Goal: Task Accomplishment & Management: Manage account settings

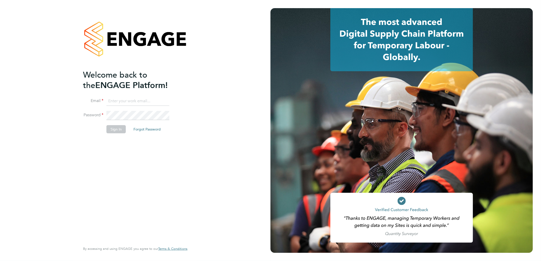
type input "Simon.Howarth@vistry.co.uk"
click at [111, 130] on button "Sign In" at bounding box center [115, 129] width 19 height 8
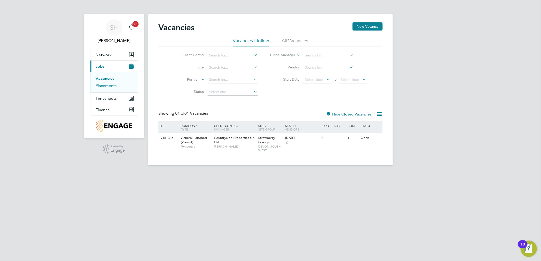
click at [114, 88] on link "Placements" at bounding box center [105, 85] width 21 height 5
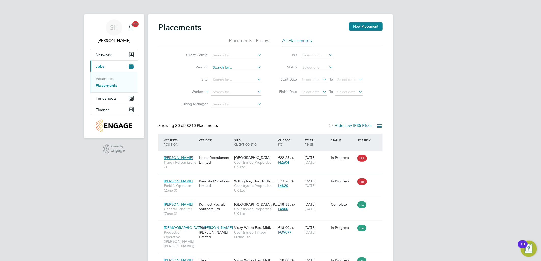
click at [239, 67] on input at bounding box center [236, 67] width 50 height 7
click at [238, 56] on input at bounding box center [236, 55] width 50 height 7
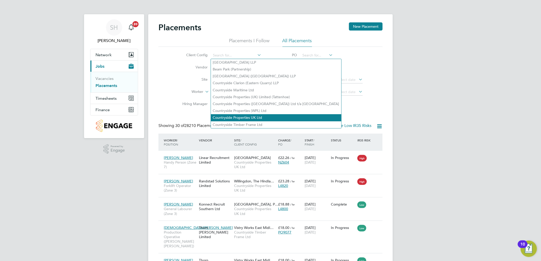
click at [255, 114] on li "Countryside Properties UK Ltd" at bounding box center [276, 117] width 130 height 7
type input "Countryside Properties UK Ltd"
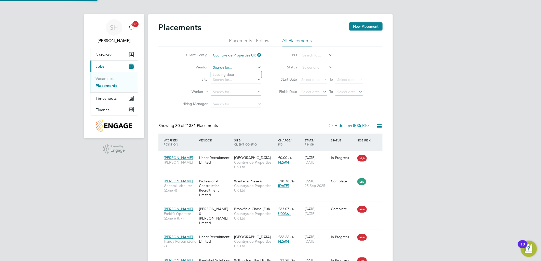
click at [231, 69] on input at bounding box center [236, 67] width 50 height 7
click at [230, 75] on li "ITS (National) Ltd." at bounding box center [236, 74] width 51 height 7
type input "ITS (National) Ltd."
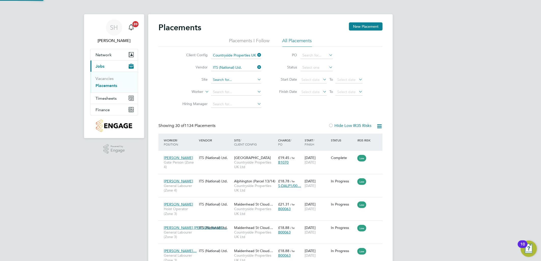
click at [229, 82] on input at bounding box center [236, 79] width 50 height 7
click at [231, 87] on b "Strawberry" at bounding box center [222, 87] width 18 height 4
type input "Strawberry Grange"
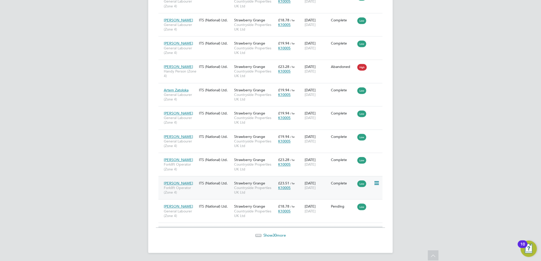
click at [216, 190] on div "John Montgomery Forklift Operator (Zone 4) ITS (National) Ltd. Strawberry Grang…" at bounding box center [270, 187] width 224 height 23
click at [223, 189] on div "John Montgomery Forklift Operator (Zone 4) ITS (National) Ltd. Strawberry Grang…" at bounding box center [270, 187] width 224 height 23
click at [253, 195] on span "Countryside Properties UK Ltd" at bounding box center [255, 190] width 42 height 9
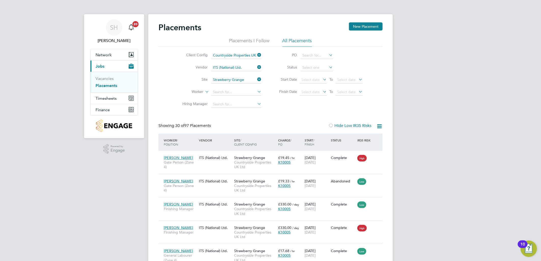
drag, startPoint x: 258, startPoint y: 66, endPoint x: 249, endPoint y: 66, distance: 9.9
click at [256, 66] on icon at bounding box center [256, 67] width 0 height 7
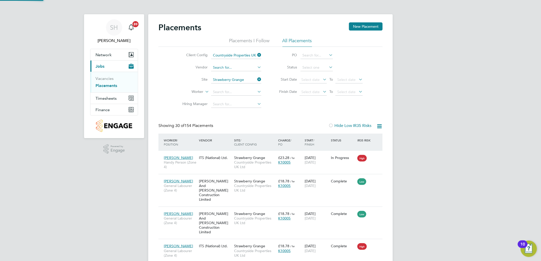
click at [243, 66] on input at bounding box center [236, 67] width 50 height 7
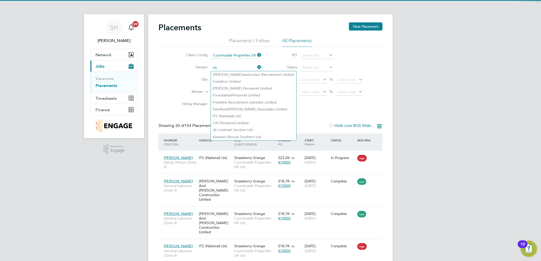
type input "o"
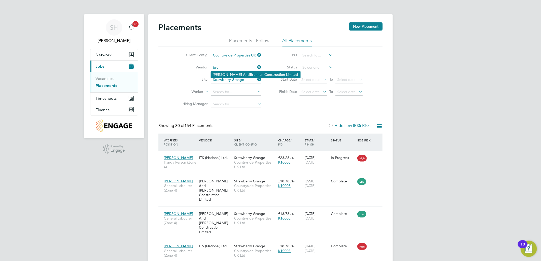
click at [247, 73] on li "O'Neill And Bren nan Construction Limited" at bounding box center [255, 74] width 89 height 7
type input "[PERSON_NAME] And [PERSON_NAME] Construction Limited"
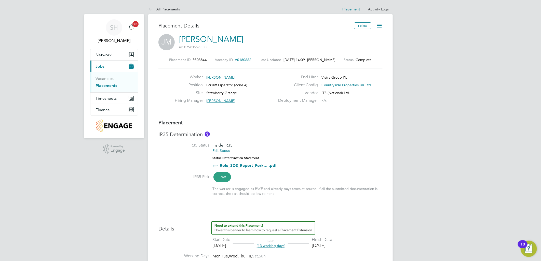
click at [380, 24] on icon at bounding box center [379, 25] width 6 height 6
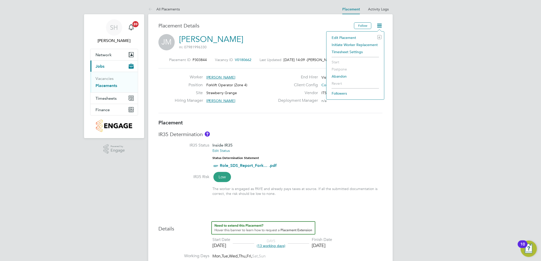
click at [347, 38] on li "Edit Placement e" at bounding box center [355, 37] width 52 height 7
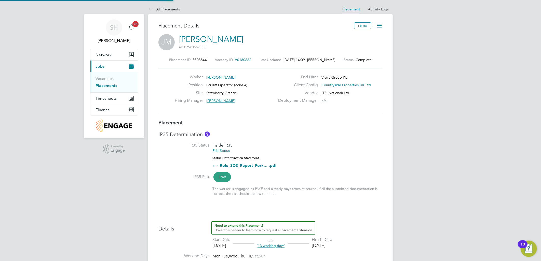
type input "Stephen Harrison"
type input "[DATE]"
type input "07:30"
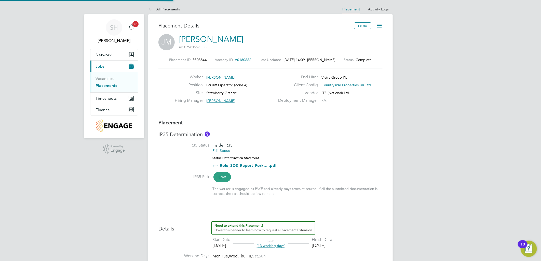
type input "16:30"
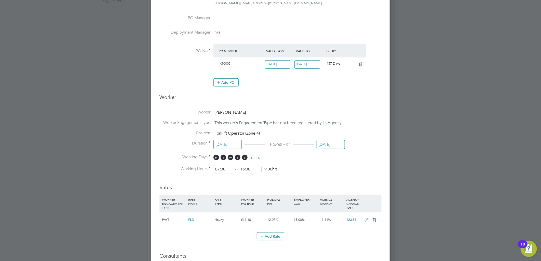
click at [334, 143] on input "[DATE]" at bounding box center [331, 144] width 28 height 9
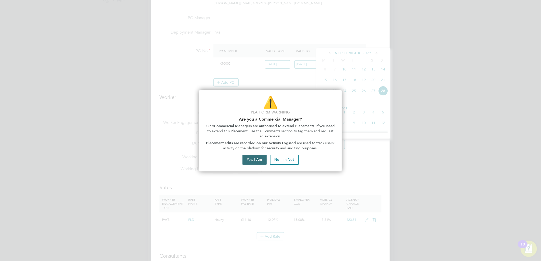
click at [257, 161] on button "Yes, I Am" at bounding box center [254, 160] width 24 height 10
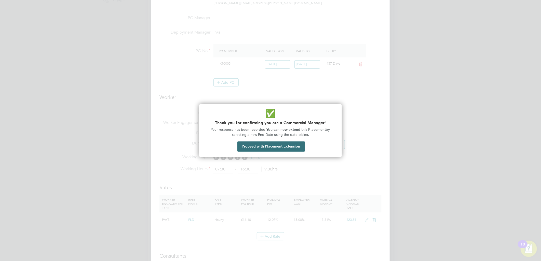
click at [266, 144] on button "Proceed with Placement Extension" at bounding box center [270, 147] width 67 height 10
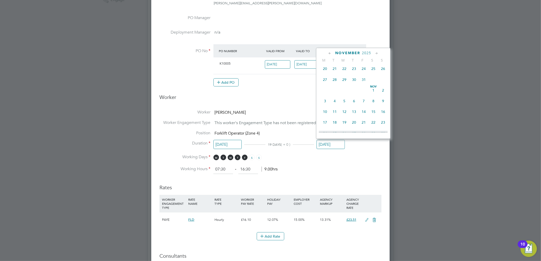
click at [365, 84] on span "31" at bounding box center [364, 80] width 10 height 10
type input "31 Oct 2025"
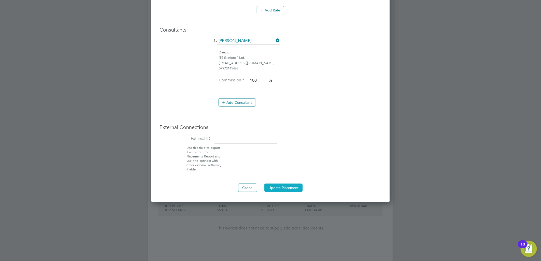
click at [281, 187] on button "Update Placement" at bounding box center [283, 188] width 38 height 8
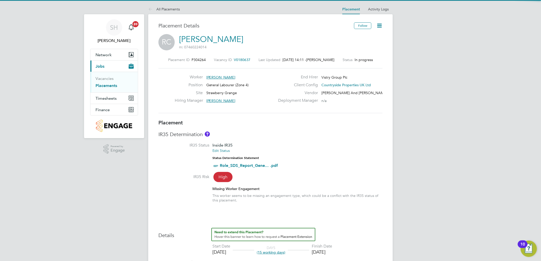
click at [381, 26] on icon at bounding box center [379, 25] width 6 height 6
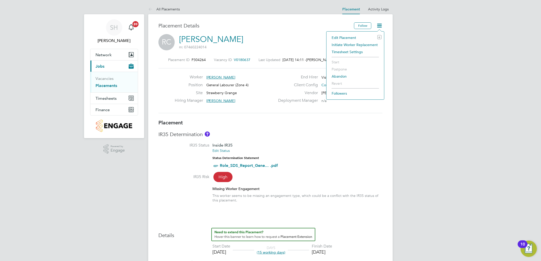
click at [353, 37] on li "Edit Placement e" at bounding box center [355, 37] width 52 height 7
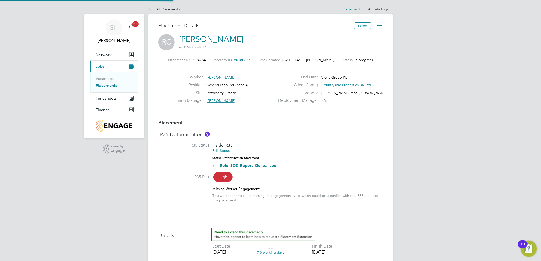
type input "Stephen Harrison"
type input "[DATE]"
type input "07:30"
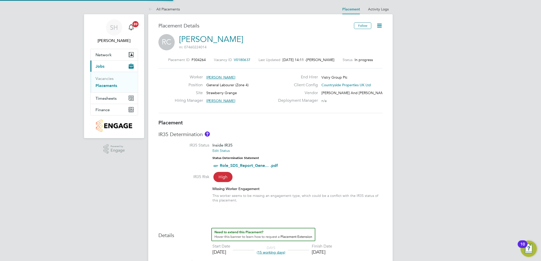
type input "16:30"
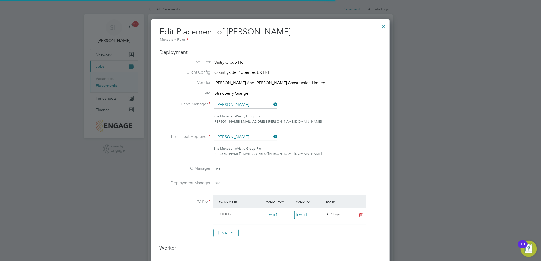
scroll to position [3, 3]
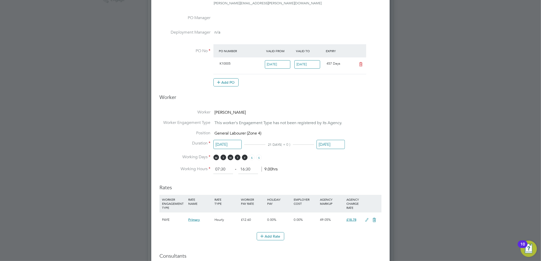
click at [332, 142] on input "[DATE]" at bounding box center [331, 144] width 28 height 9
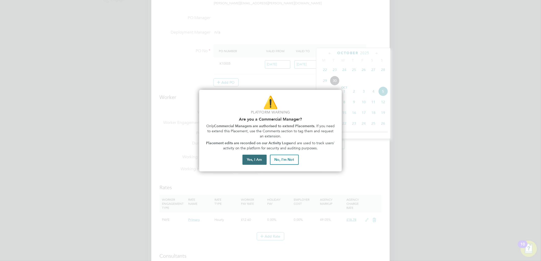
click at [257, 162] on button "Yes, I Am" at bounding box center [254, 160] width 24 height 10
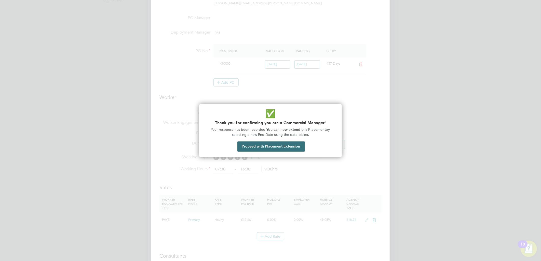
click at [262, 147] on button "Proceed with Placement Extension" at bounding box center [270, 147] width 67 height 10
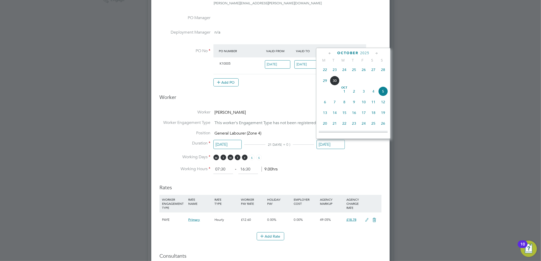
click at [383, 114] on span "19" at bounding box center [383, 113] width 10 height 10
type input "[DATE]"
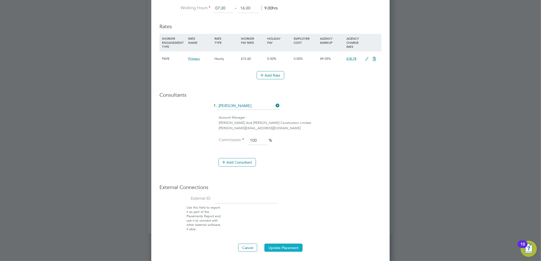
click at [290, 245] on button "Update Placement" at bounding box center [283, 248] width 38 height 8
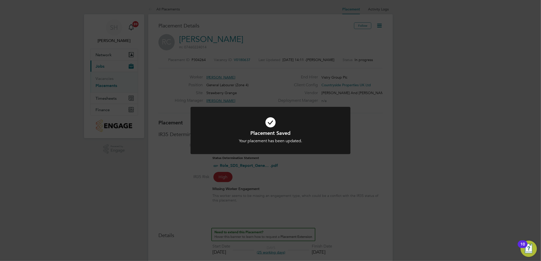
click at [399, 42] on div "Placement Saved Your placement has been updated. Cancel Okay" at bounding box center [270, 130] width 541 height 261
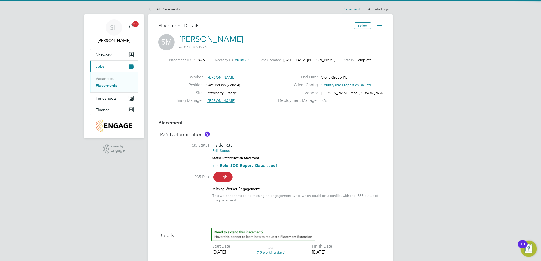
click at [380, 26] on icon at bounding box center [379, 25] width 6 height 6
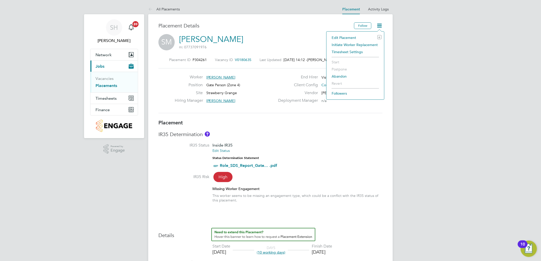
click at [348, 39] on li "Edit Placement e" at bounding box center [355, 37] width 52 height 7
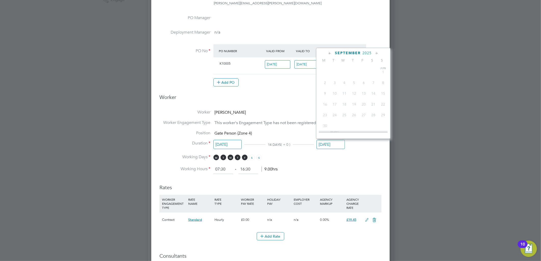
click at [326, 145] on input "[DATE]" at bounding box center [331, 144] width 28 height 9
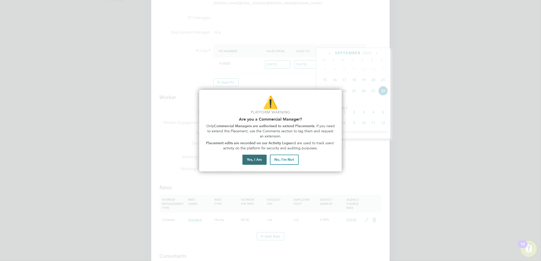
click at [255, 161] on button "Yes, I Am" at bounding box center [254, 160] width 24 height 10
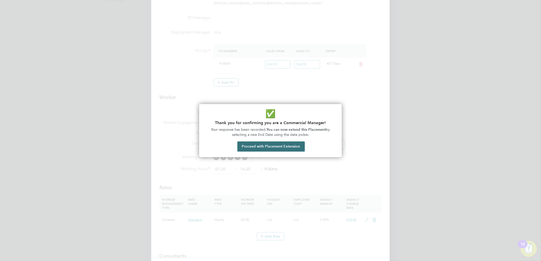
click at [257, 151] on button "Proceed with Placement Extension" at bounding box center [270, 147] width 67 height 10
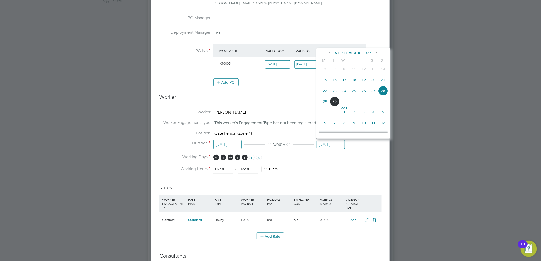
click at [384, 127] on span "12" at bounding box center [383, 123] width 10 height 10
click at [327, 142] on input "[DATE]" at bounding box center [331, 144] width 28 height 9
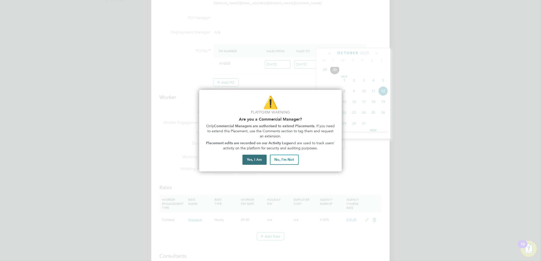
click at [258, 159] on button "Yes, I Am" at bounding box center [254, 160] width 24 height 10
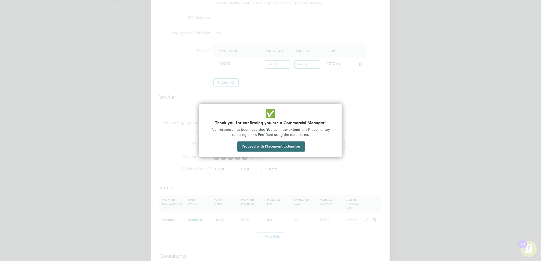
click at [270, 149] on button "Proceed with Placement Extension" at bounding box center [270, 147] width 67 height 10
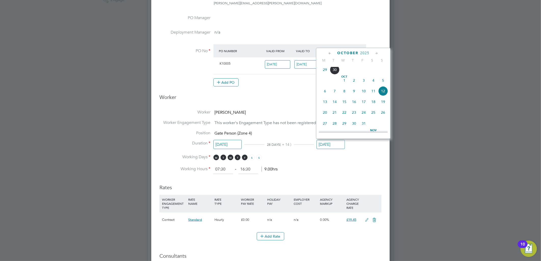
click at [383, 105] on span "19" at bounding box center [383, 102] width 10 height 10
type input "[DATE]"
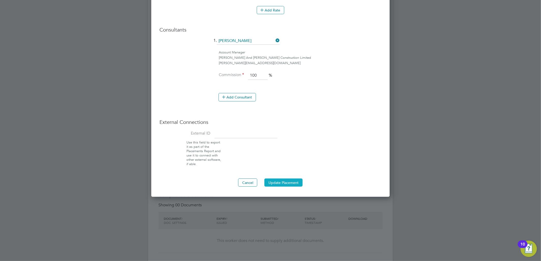
click at [286, 185] on button "Update Placement" at bounding box center [283, 183] width 38 height 8
